Goal: Information Seeking & Learning: Find specific fact

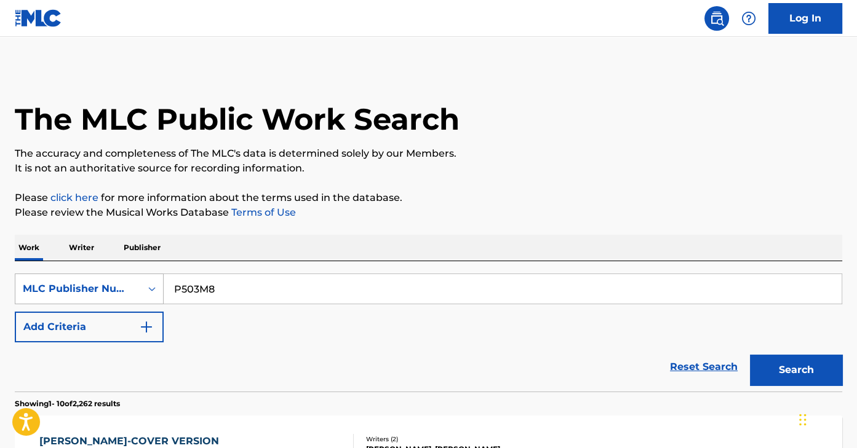
click at [135, 293] on div "MLC Publisher Number" at bounding box center [89, 289] width 149 height 31
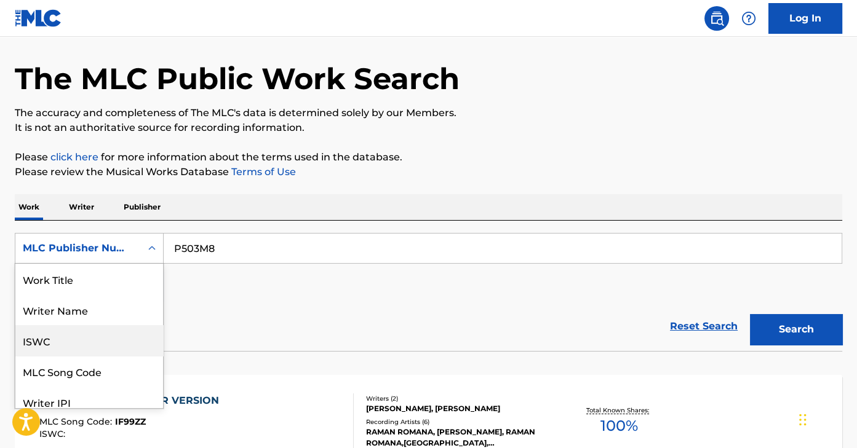
scroll to position [61, 0]
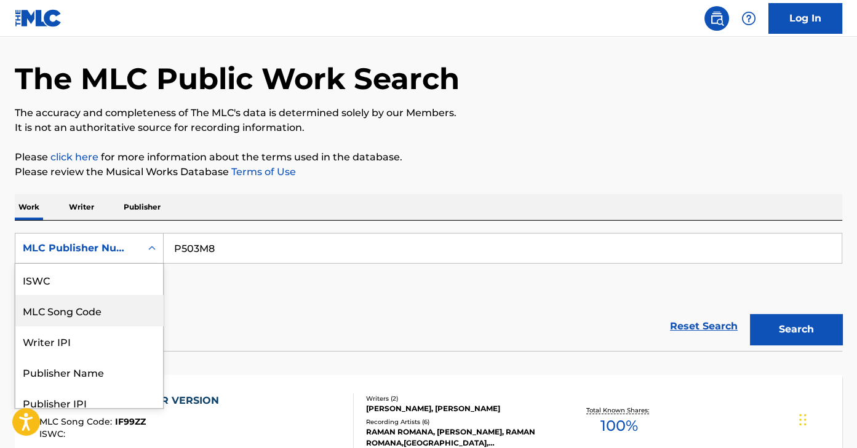
click at [129, 303] on div "MLC Song Code" at bounding box center [89, 310] width 148 height 31
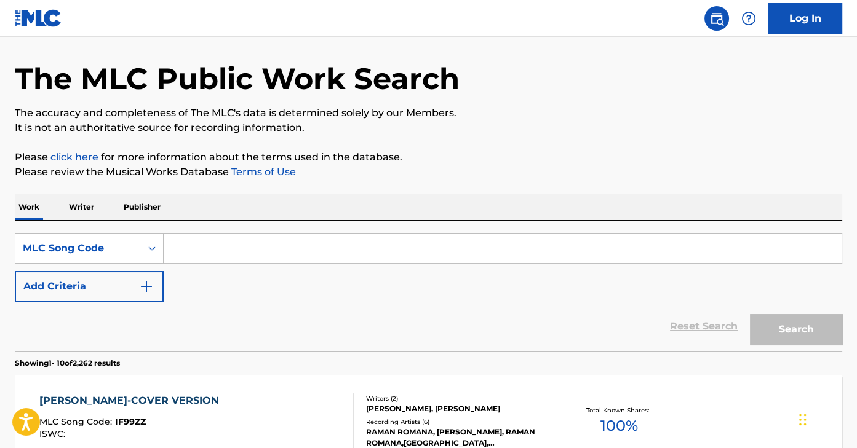
click at [257, 255] on input "Search Form" at bounding box center [503, 249] width 678 height 30
paste input "YD0OHO"
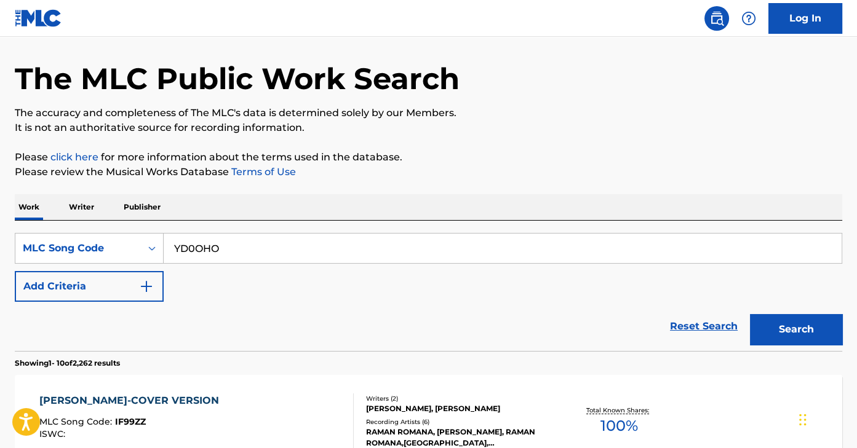
type input "YD0OHO"
click at [750, 314] on button "Search" at bounding box center [796, 329] width 92 height 31
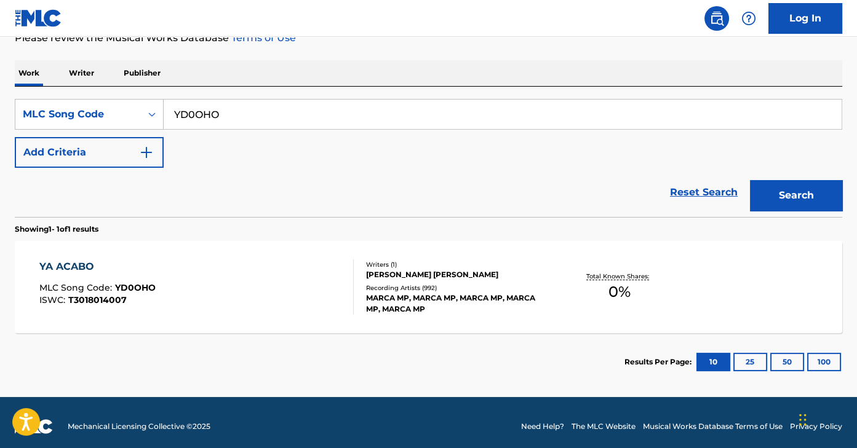
scroll to position [176, 0]
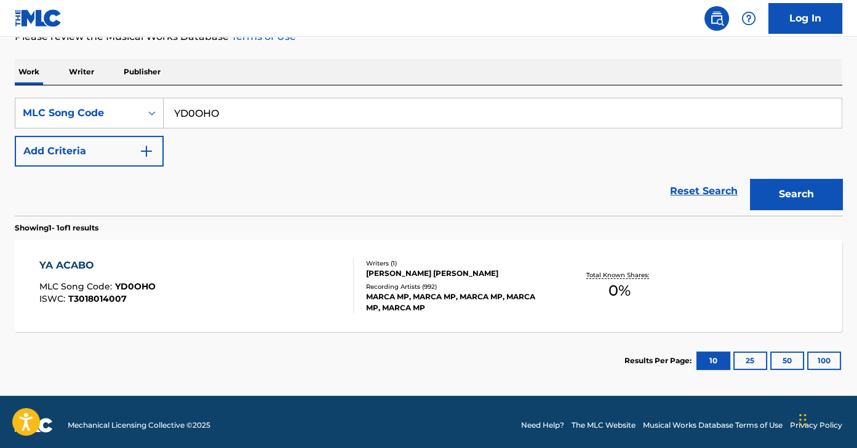
click at [257, 255] on div "YA ACABO MLC Song Code : YD0OHO ISWC : T3018014007 Writers ( 1 ) [PERSON_NAME] …" at bounding box center [428, 286] width 827 height 92
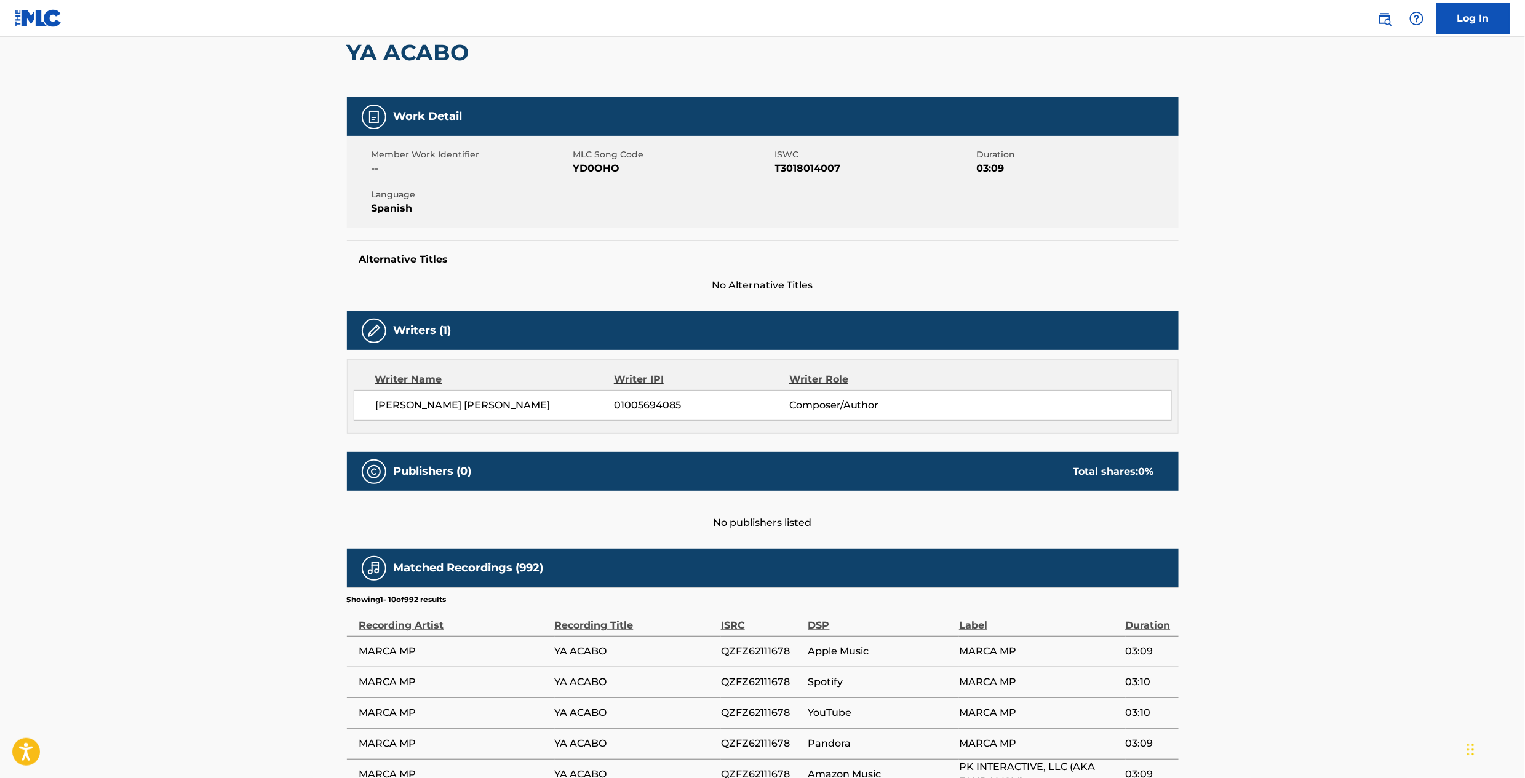
scroll to position [94, 0]
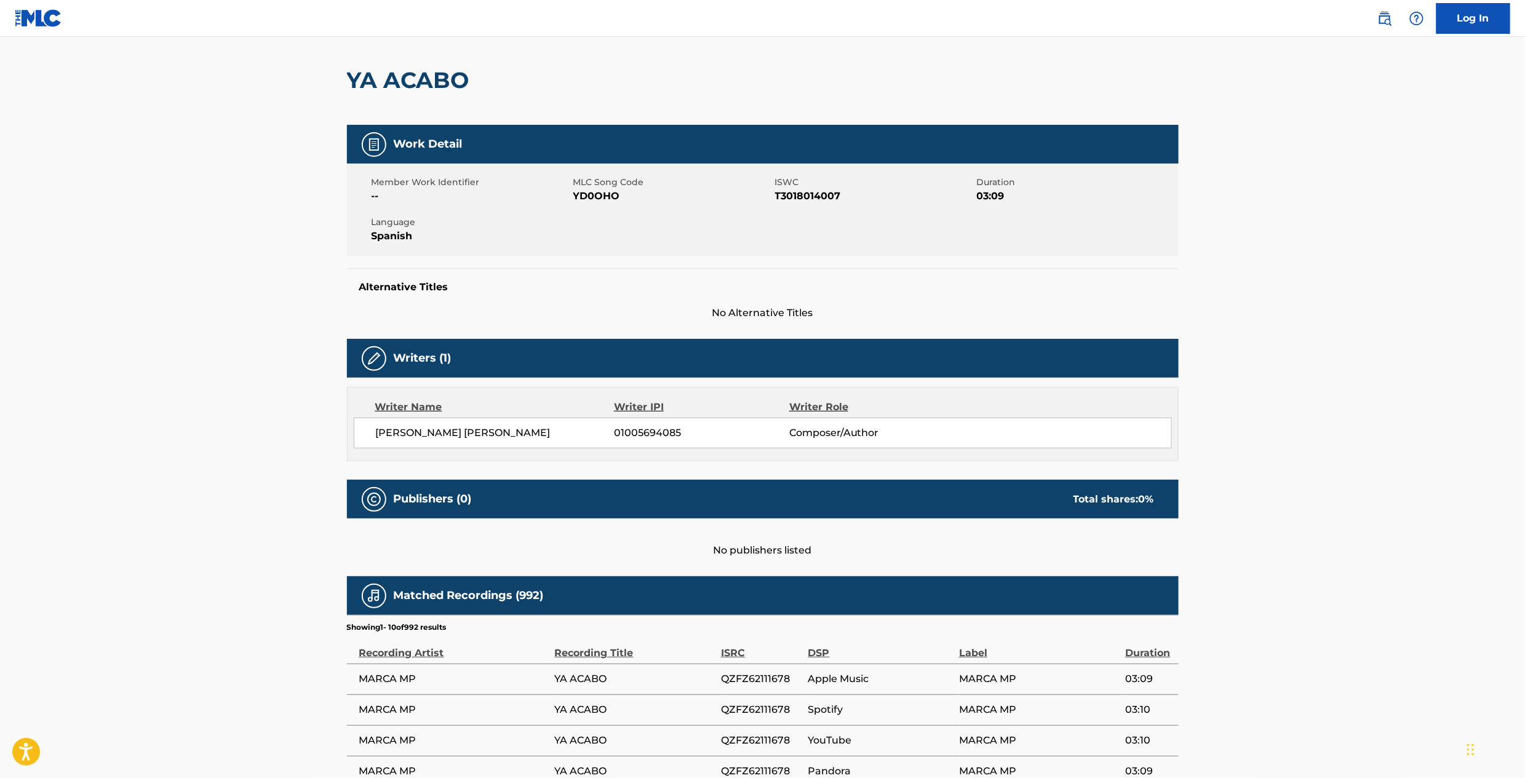
click at [856, 151] on div "Work Detail" at bounding box center [763, 144] width 832 height 39
click at [594, 193] on span "YD0OHO" at bounding box center [672, 196] width 199 height 15
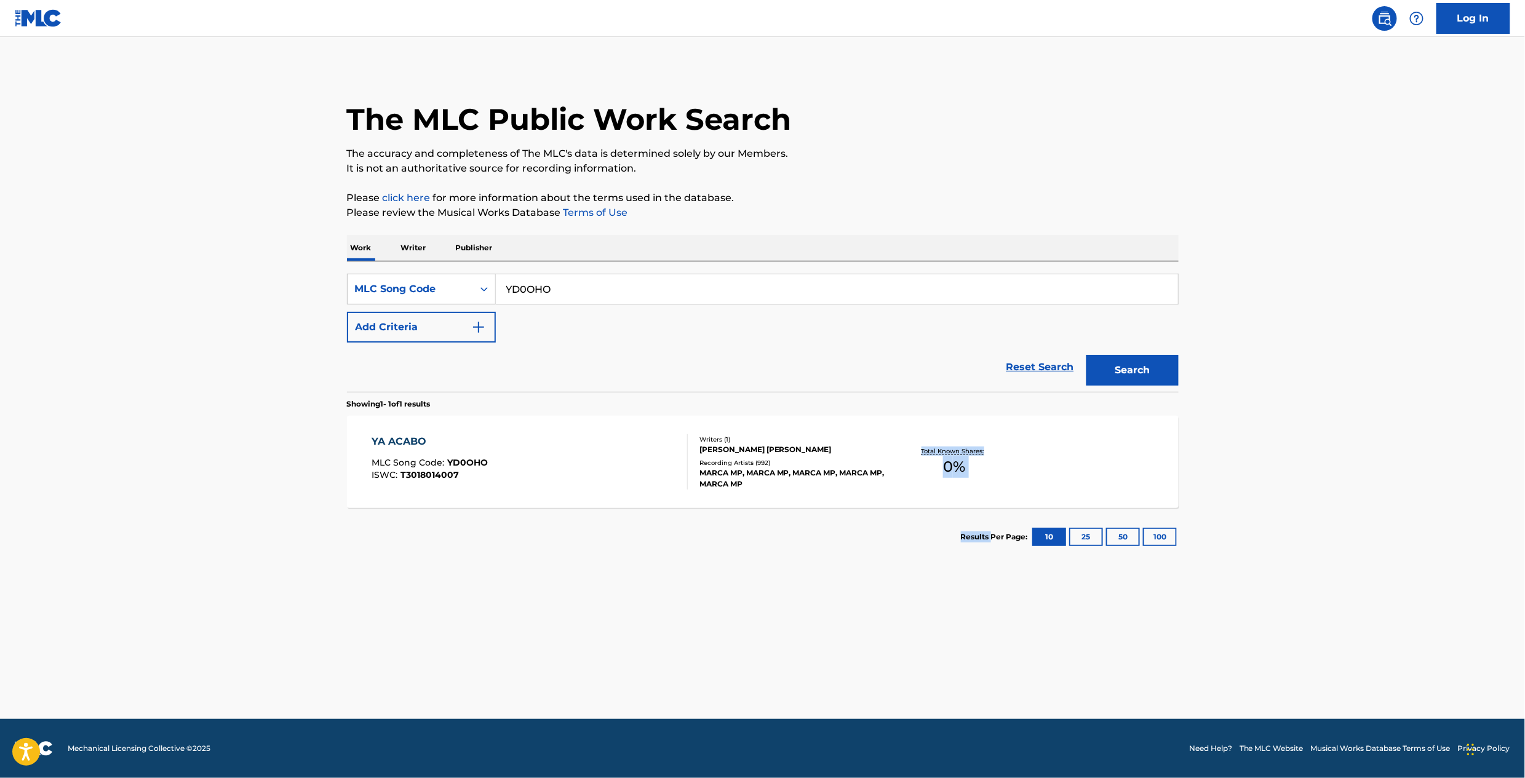
drag, startPoint x: 990, startPoint y: 511, endPoint x: 875, endPoint y: 481, distance: 119.4
click at [856, 448] on div "Showing 1 - 1 of 1 results YA ACABO MLC Song Code : YD0OHO ISWC : T3018014007 W…" at bounding box center [763, 479] width 832 height 174
click at [491, 448] on div "YA ACABO MLC Song Code : YD0OHO ISWC : T3018014007" at bounding box center [530, 461] width 316 height 55
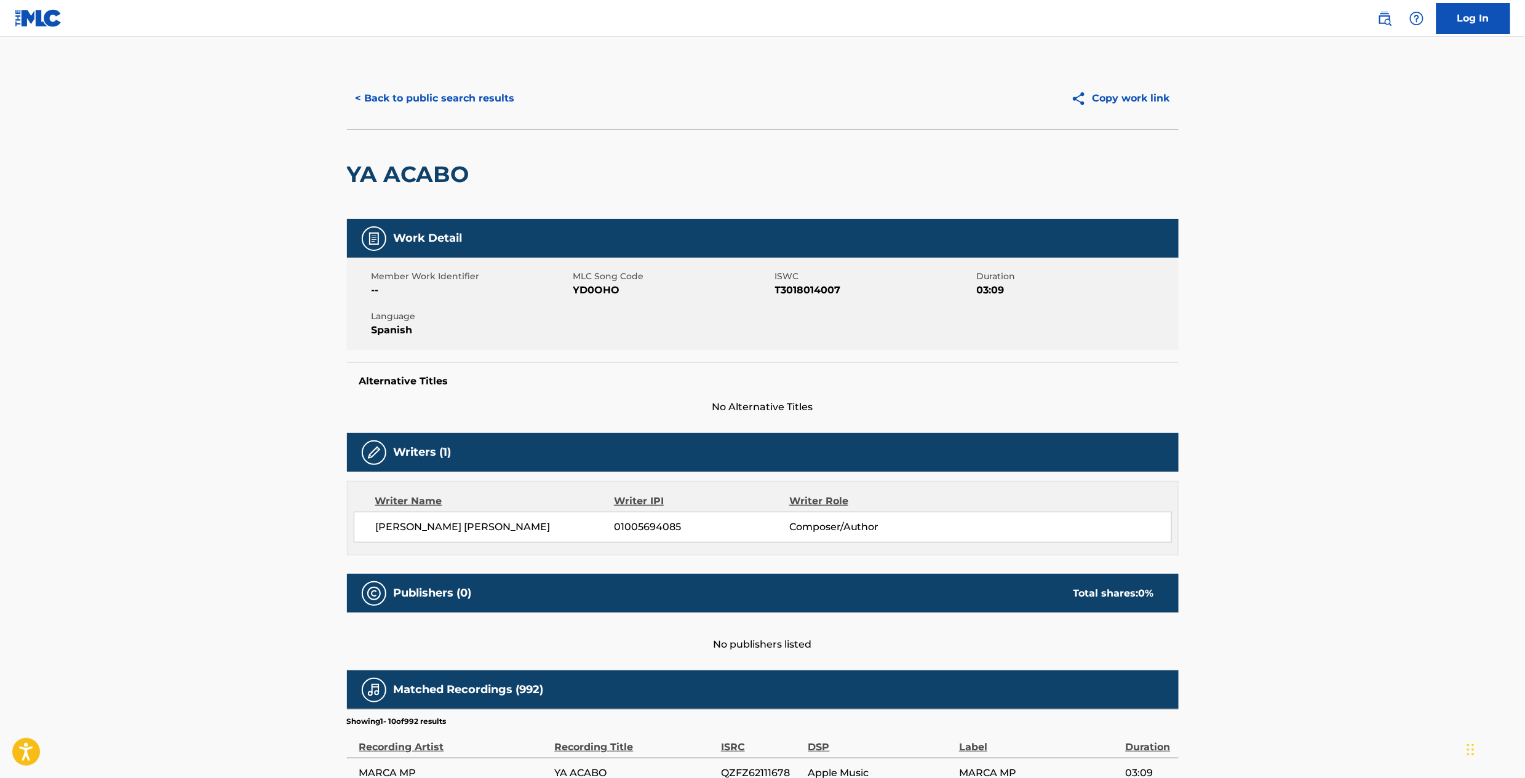
click at [595, 287] on span "YD0OHO" at bounding box center [672, 290] width 199 height 15
click at [429, 239] on h5 "Work Detail" at bounding box center [428, 238] width 69 height 14
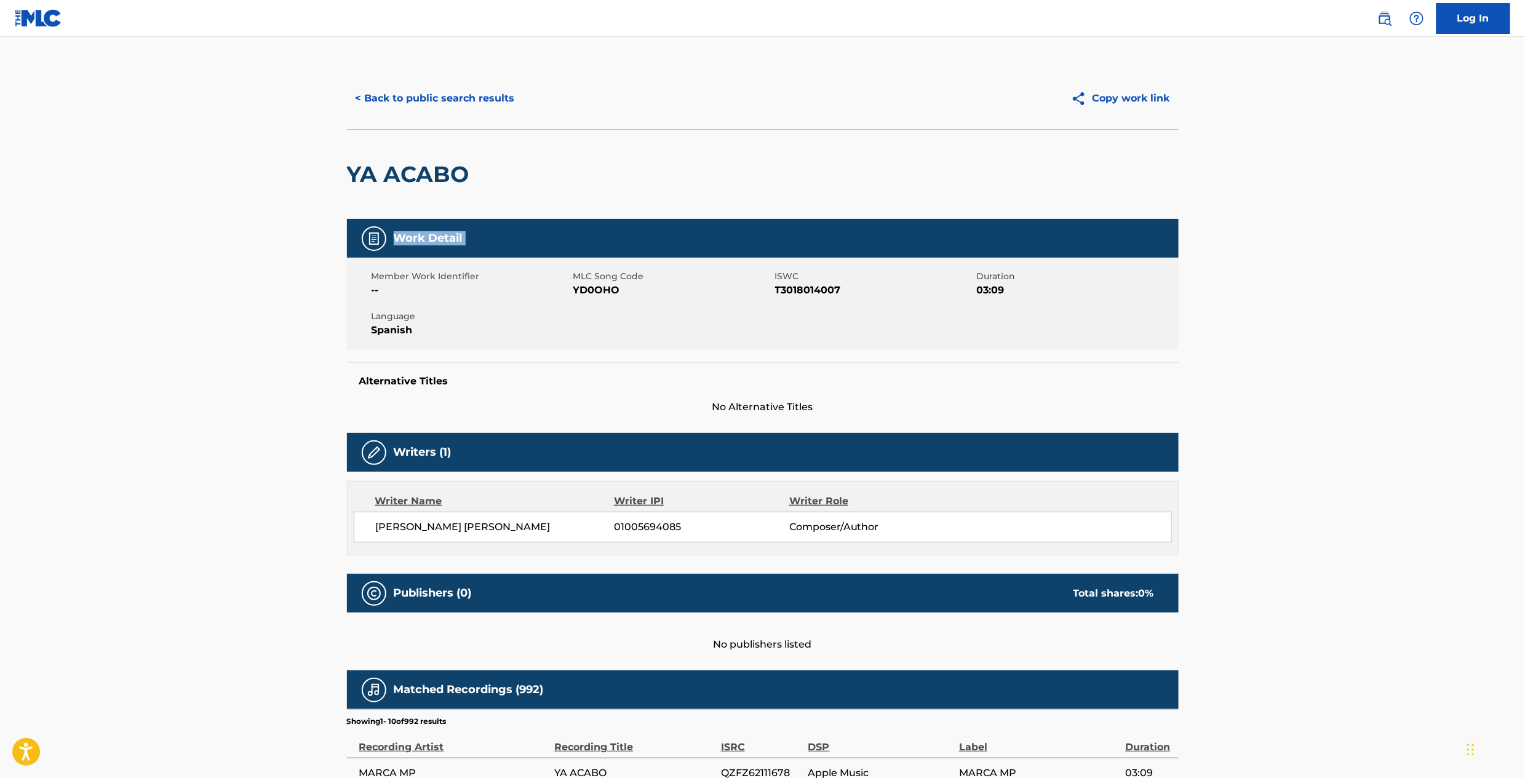
click at [429, 239] on h5 "Work Detail" at bounding box center [428, 238] width 69 height 14
drag, startPoint x: 324, startPoint y: 175, endPoint x: 488, endPoint y: 273, distance: 191.7
click at [488, 273] on main "< Back to public search results Copy work link YA ACABO Work Detail Member Work…" at bounding box center [762, 583] width 1525 height 1092
click at [488, 273] on span "Member Work Identifier" at bounding box center [471, 276] width 199 height 13
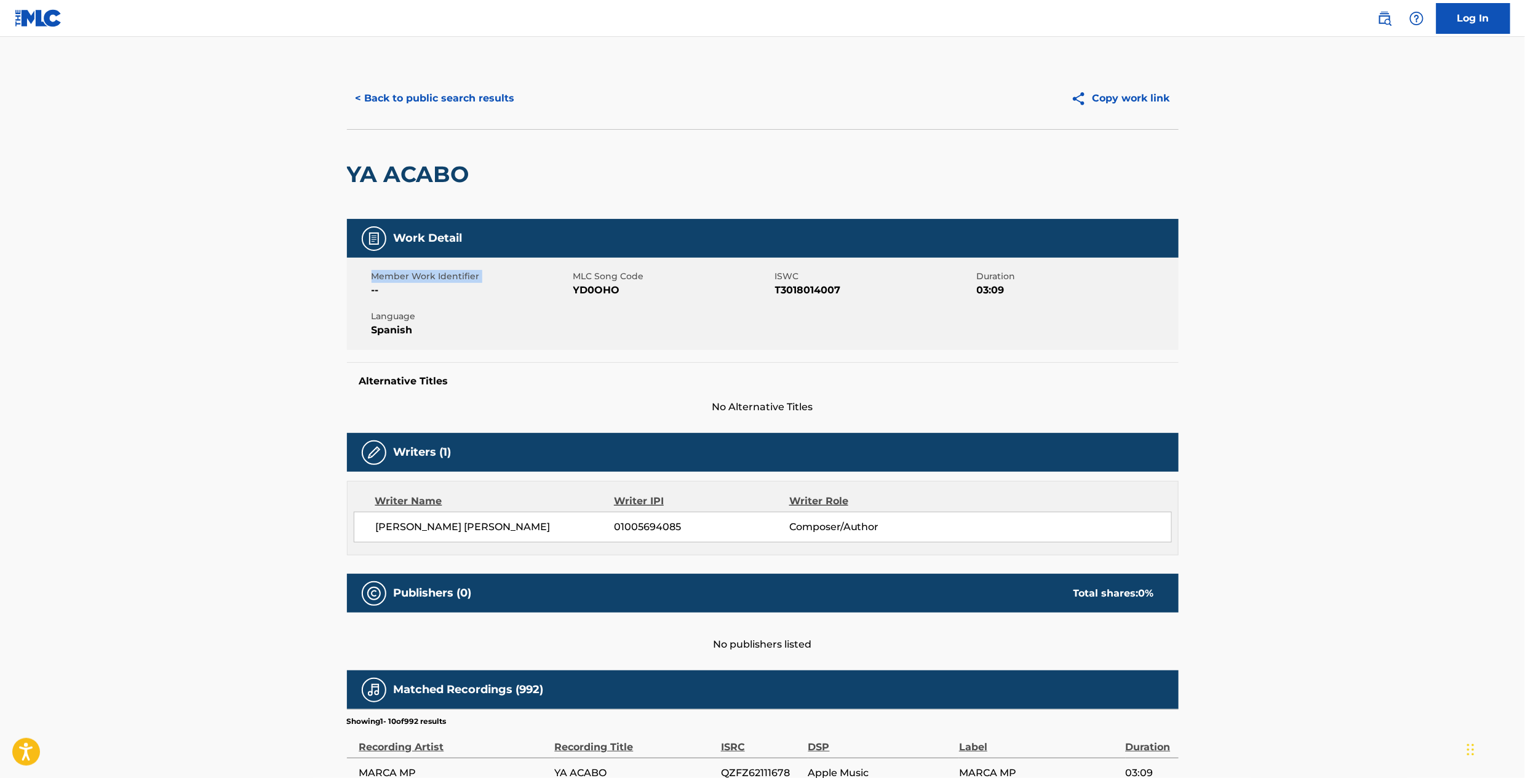
click at [488, 273] on span "Member Work Identifier" at bounding box center [471, 276] width 199 height 13
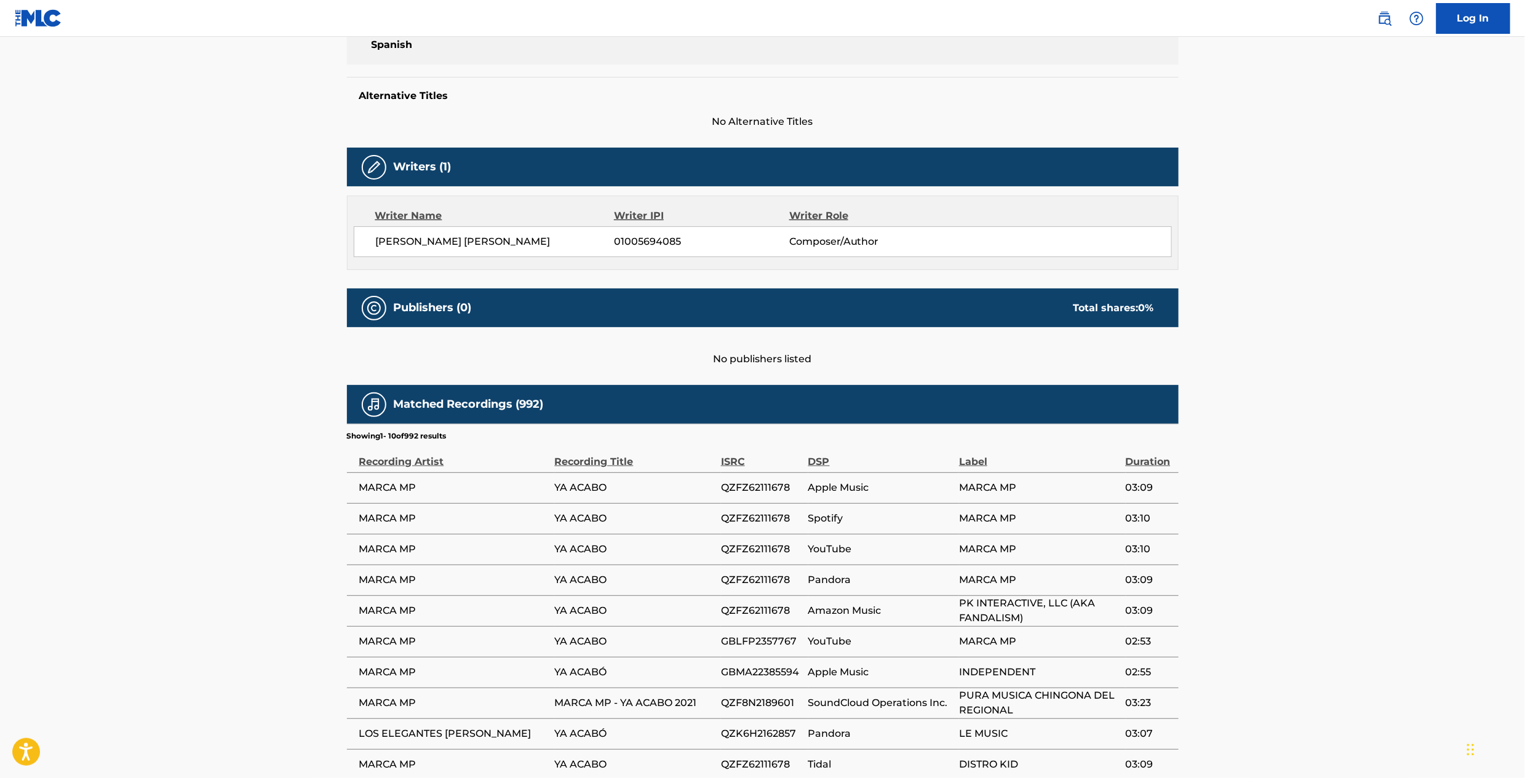
scroll to position [346, 0]
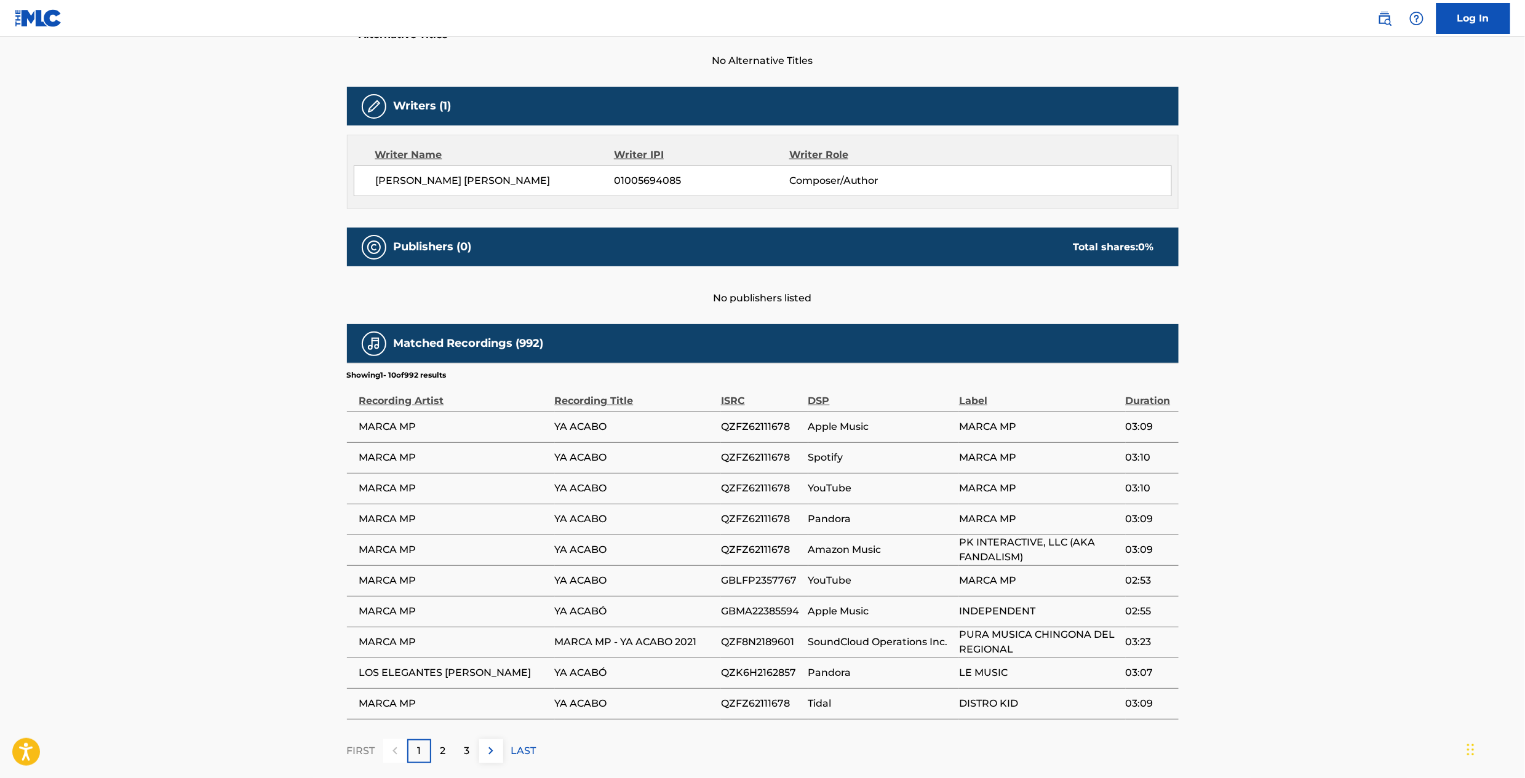
click at [199, 174] on main "< Back to public search results Copy work link YA ACABO Work Detail Member Work…" at bounding box center [762, 237] width 1525 height 1092
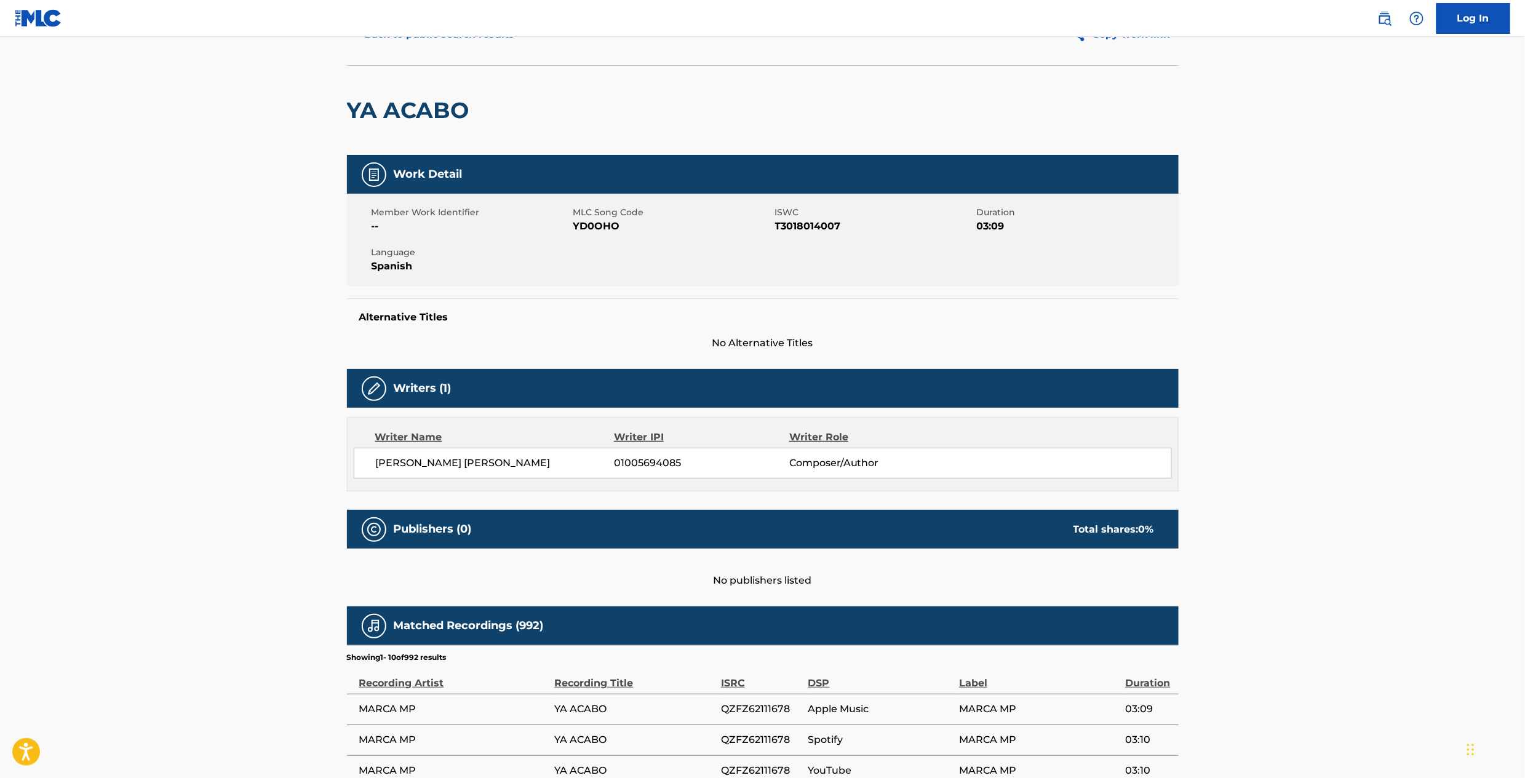
scroll to position [0, 0]
